Goal: Navigation & Orientation: Find specific page/section

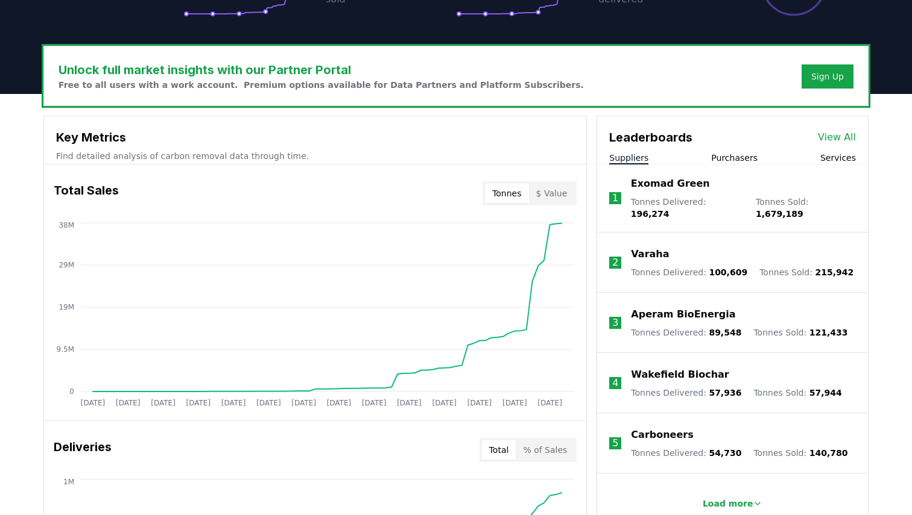
scroll to position [440, 0]
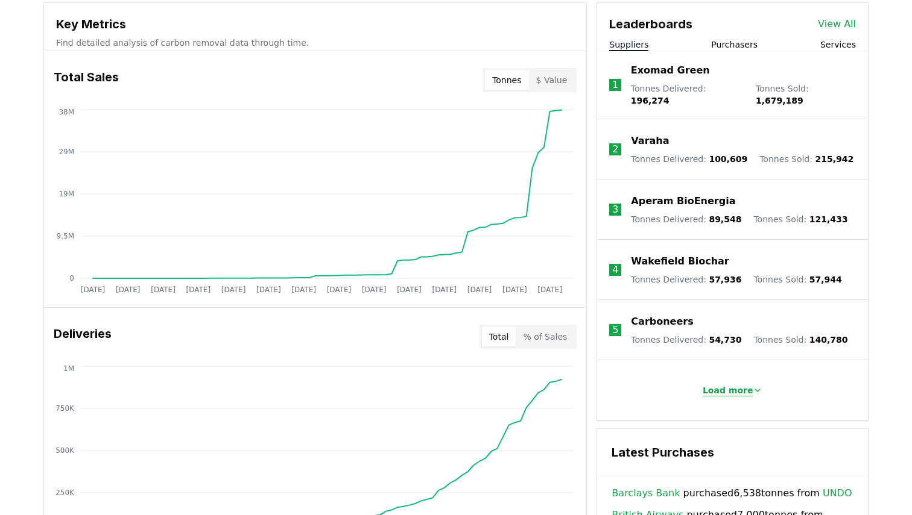
click at [737, 386] on p "Load more" at bounding box center [727, 391] width 51 height 12
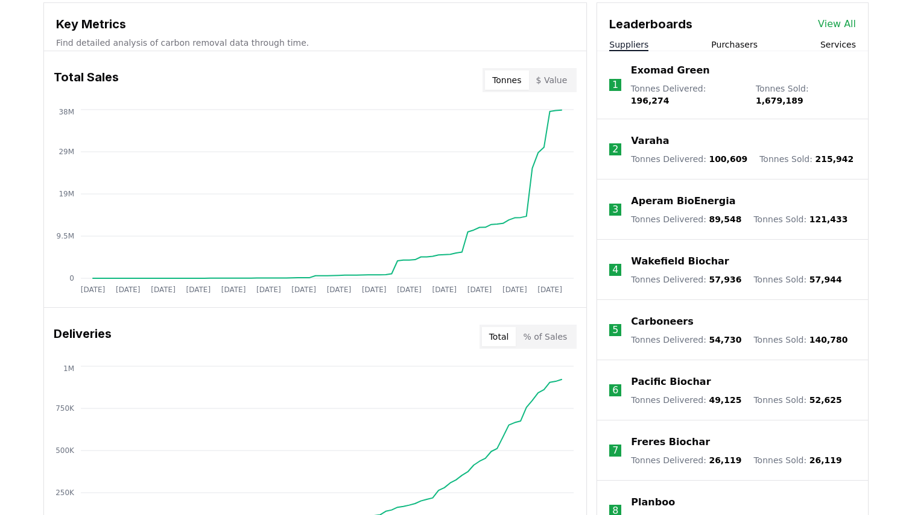
click at [846, 21] on link "View All" at bounding box center [837, 24] width 38 height 14
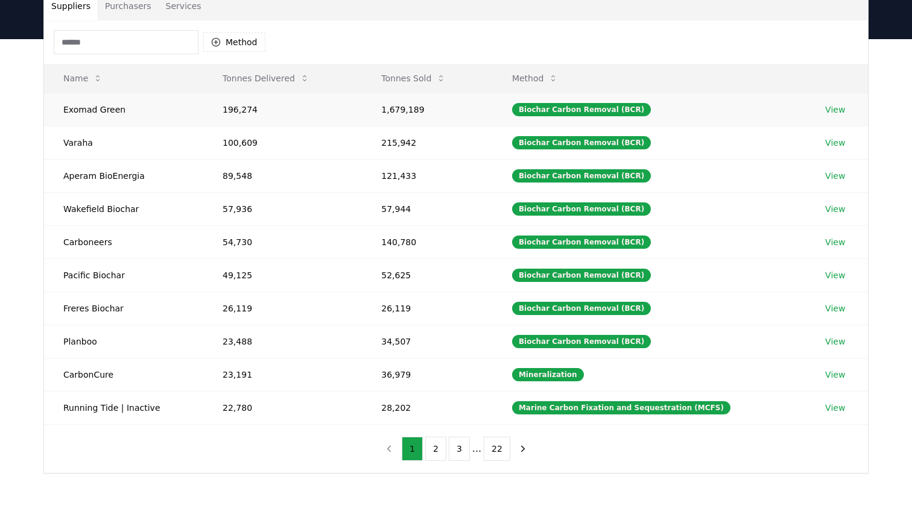
scroll to position [102, 0]
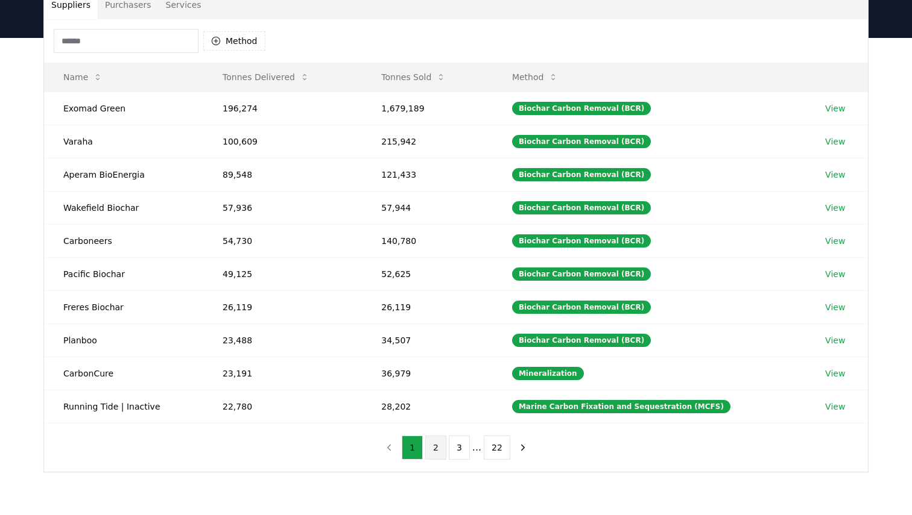
click at [441, 447] on button "2" at bounding box center [435, 448] width 21 height 24
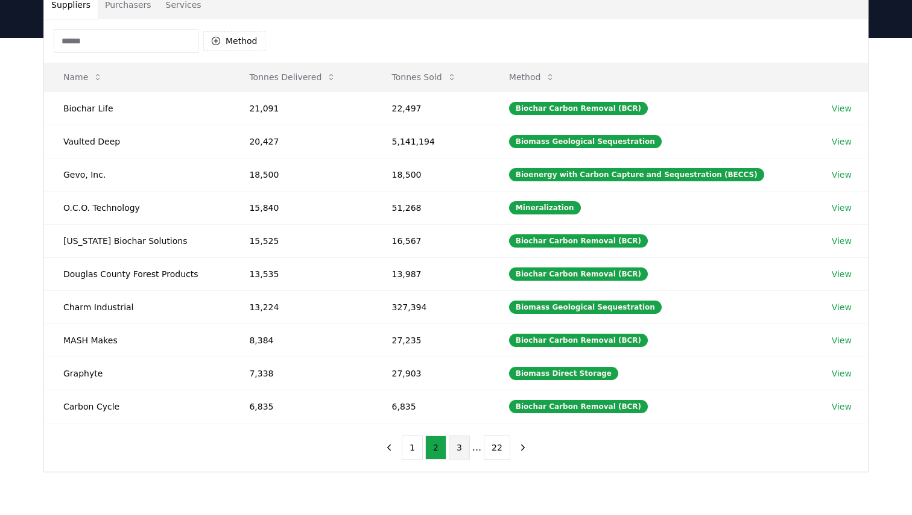
click at [467, 449] on button "3" at bounding box center [459, 448] width 21 height 24
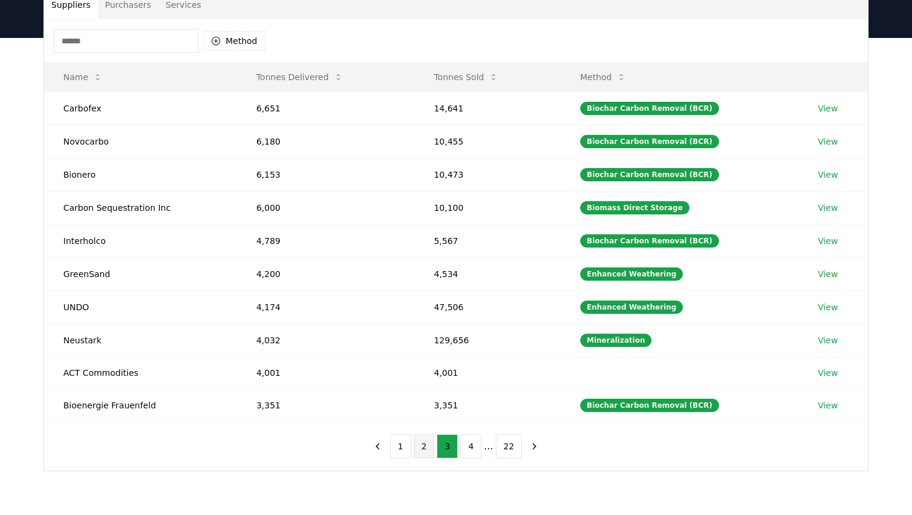
click at [417, 444] on button "2" at bounding box center [424, 447] width 21 height 24
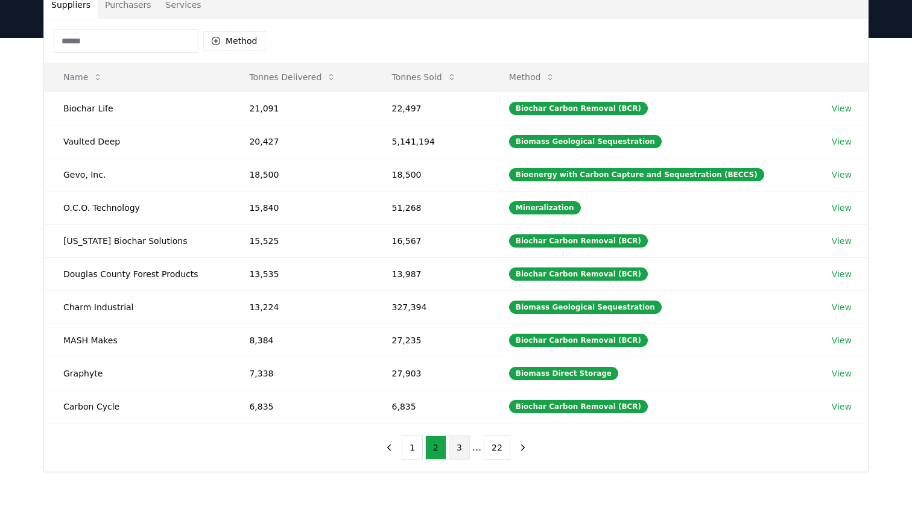
click at [450, 449] on button "3" at bounding box center [459, 448] width 21 height 24
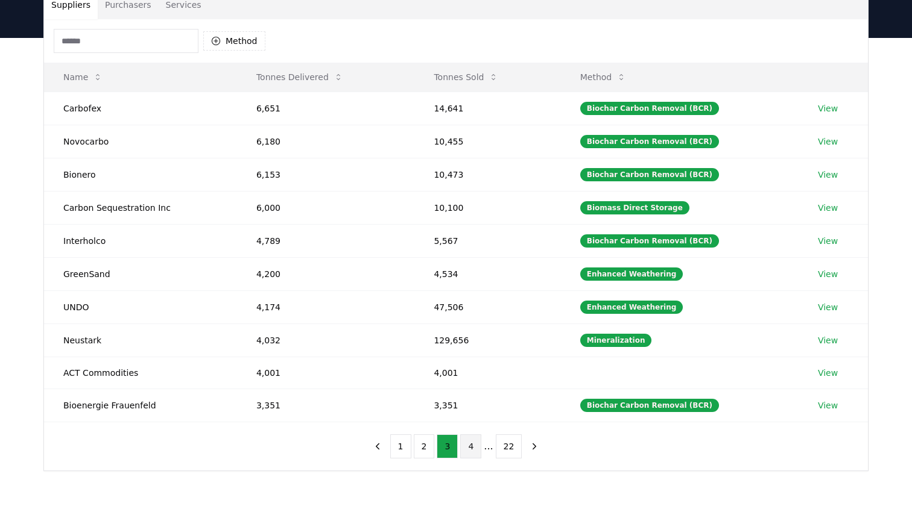
click at [472, 447] on button "4" at bounding box center [470, 447] width 21 height 24
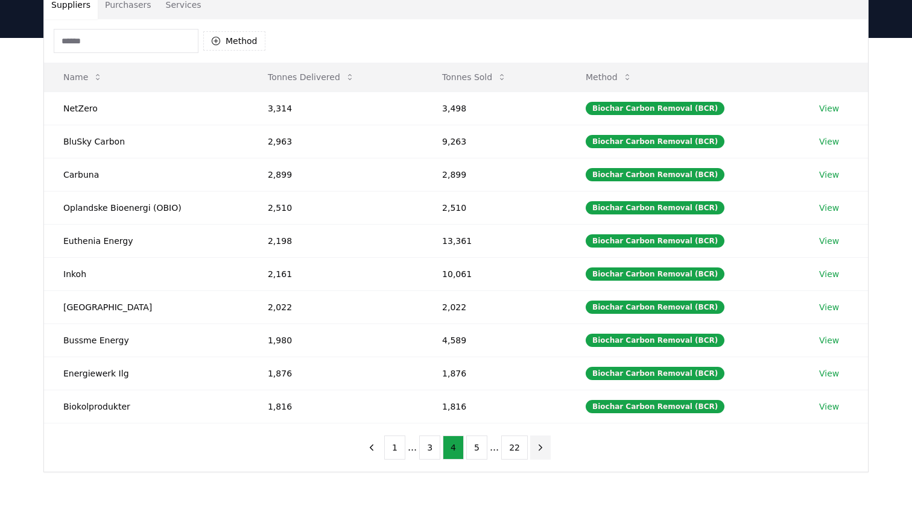
click at [546, 452] on button "next page" at bounding box center [540, 448] width 20 height 24
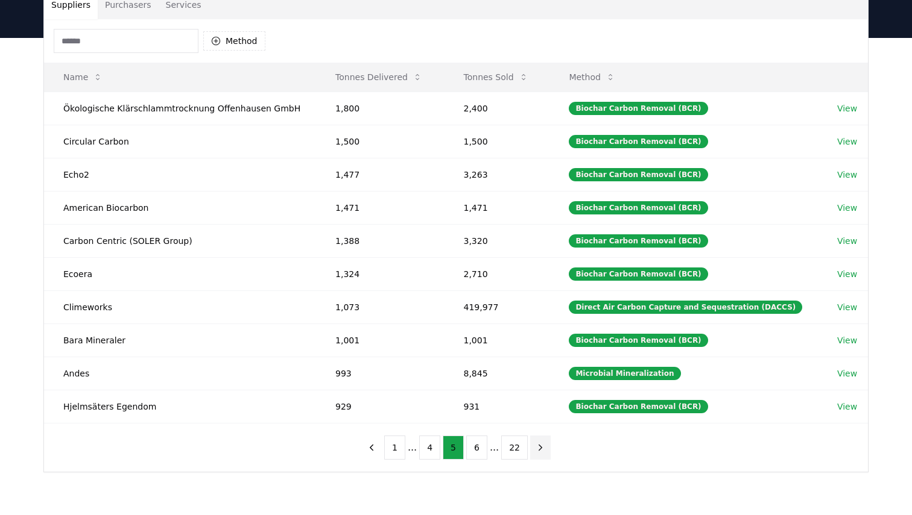
click at [546, 452] on button "next page" at bounding box center [540, 448] width 20 height 24
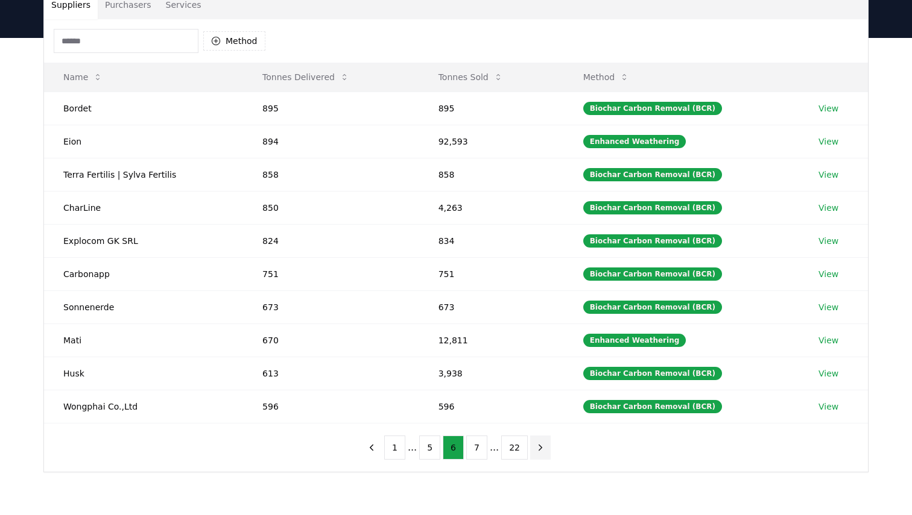
click at [546, 452] on button "next page" at bounding box center [540, 448] width 20 height 24
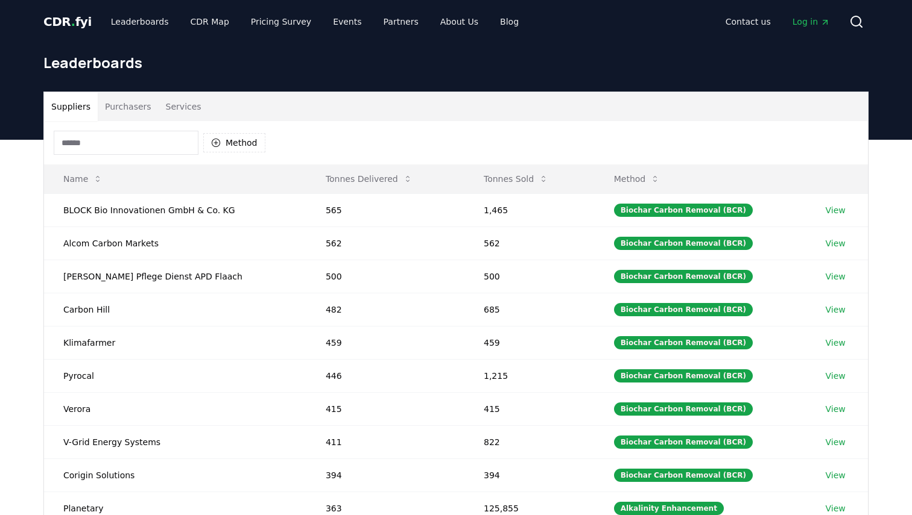
scroll to position [0, 0]
click at [151, 17] on link "Leaderboards" at bounding box center [139, 22] width 77 height 22
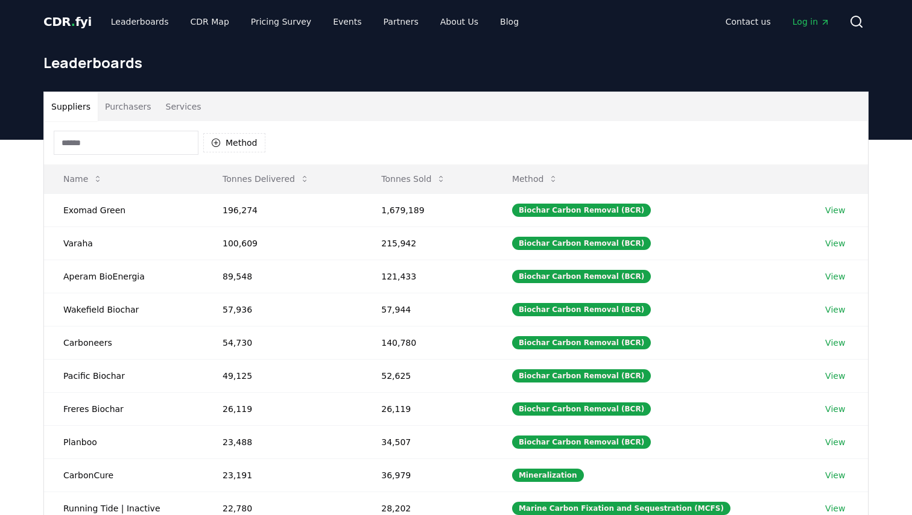
click at [122, 104] on button "Purchasers" at bounding box center [128, 106] width 61 height 29
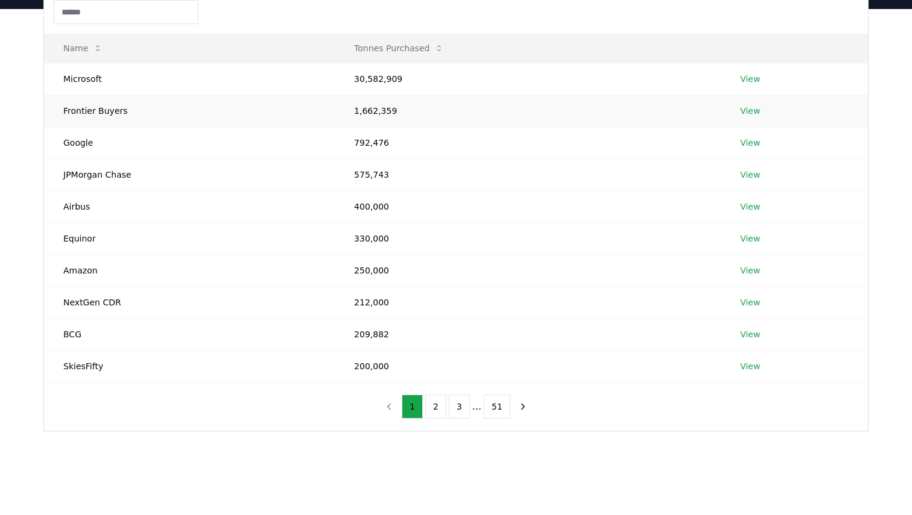
scroll to position [146, 0]
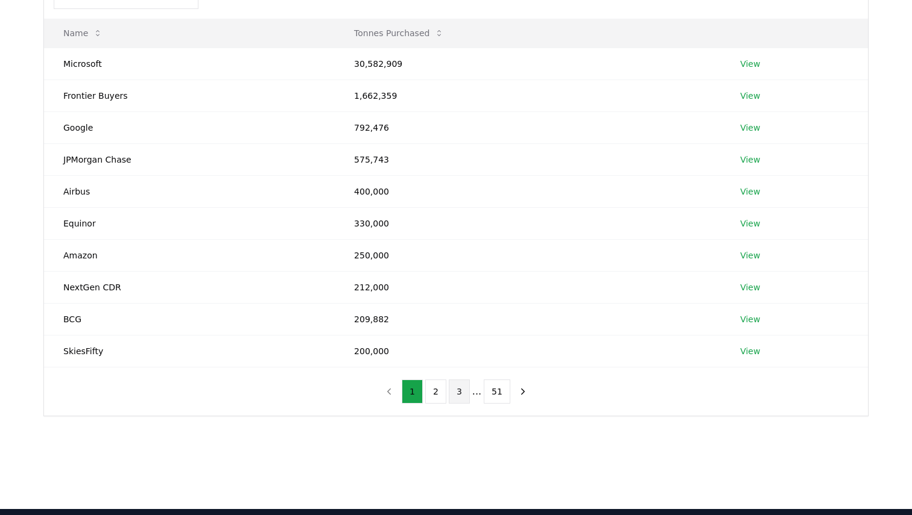
click at [458, 389] on button "3" at bounding box center [459, 392] width 21 height 24
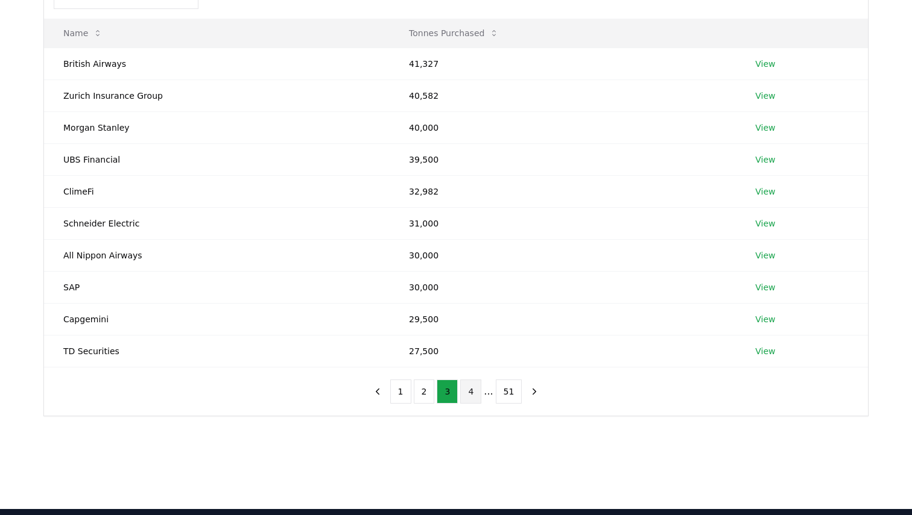
click at [469, 390] on button "4" at bounding box center [470, 392] width 21 height 24
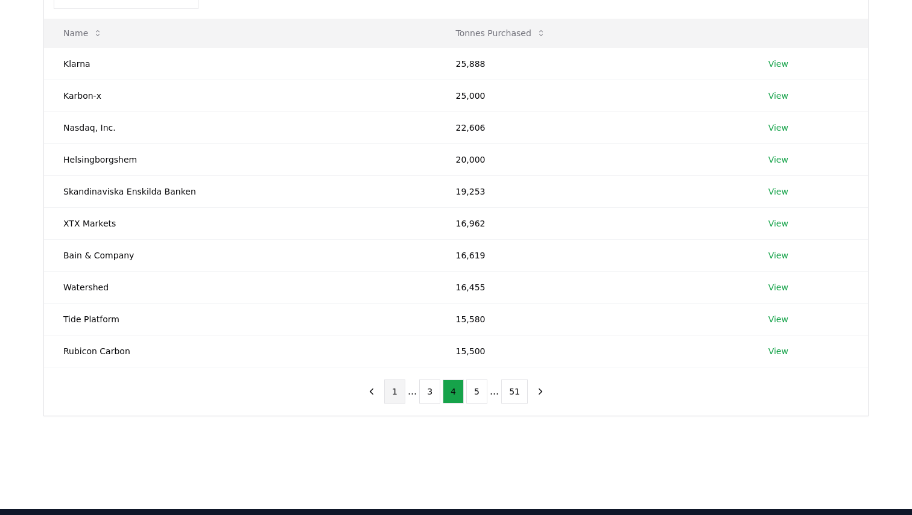
click at [397, 391] on button "1" at bounding box center [394, 392] width 21 height 24
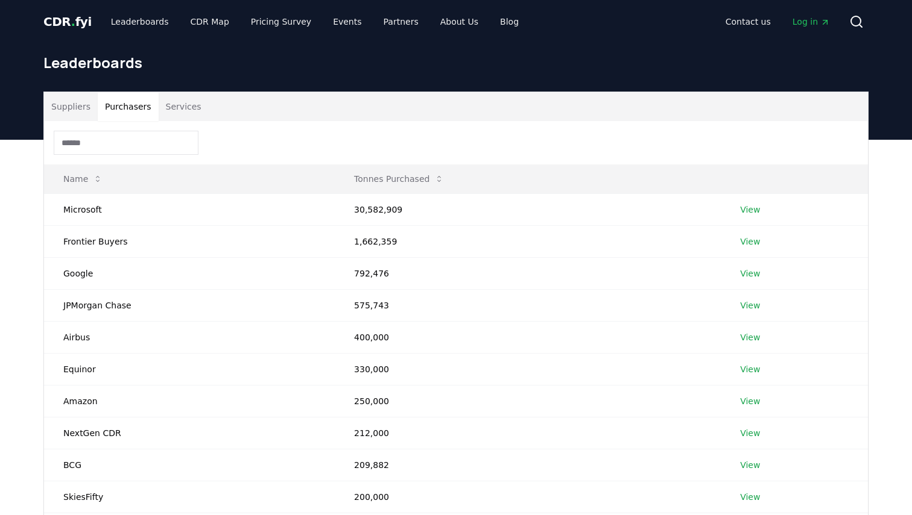
scroll to position [0, 0]
click at [338, 20] on link "Events" at bounding box center [347, 22] width 48 height 22
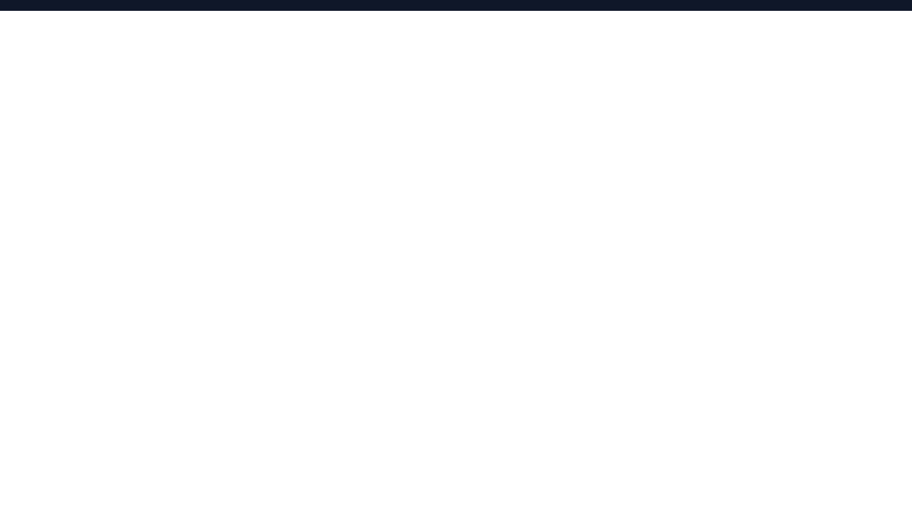
scroll to position [200, 0]
